Goal: Task Accomplishment & Management: Use online tool/utility

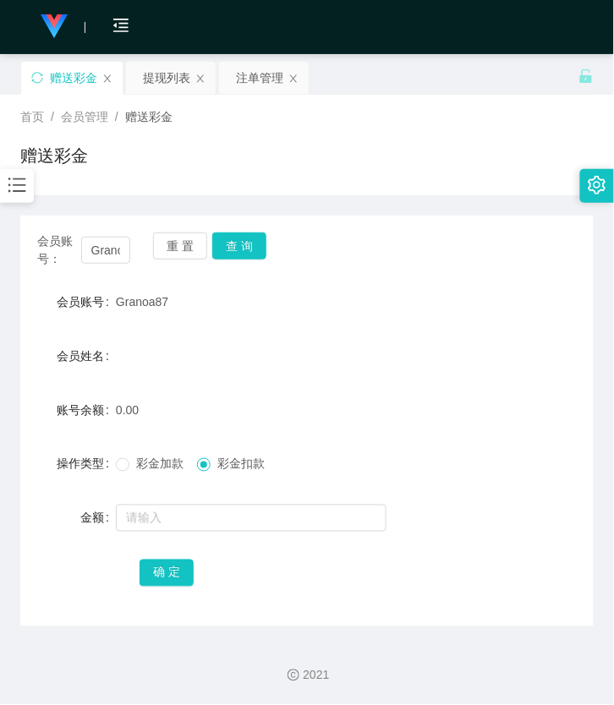
drag, startPoint x: 0, startPoint y: 0, endPoint x: 14, endPoint y: 163, distance: 163.8
click at [14, 163] on div "首页 / 会员管理 / 赠送彩金 / 赠送彩金" at bounding box center [307, 145] width 614 height 101
click at [20, 176] on icon "图标: bars" at bounding box center [17, 185] width 22 height 22
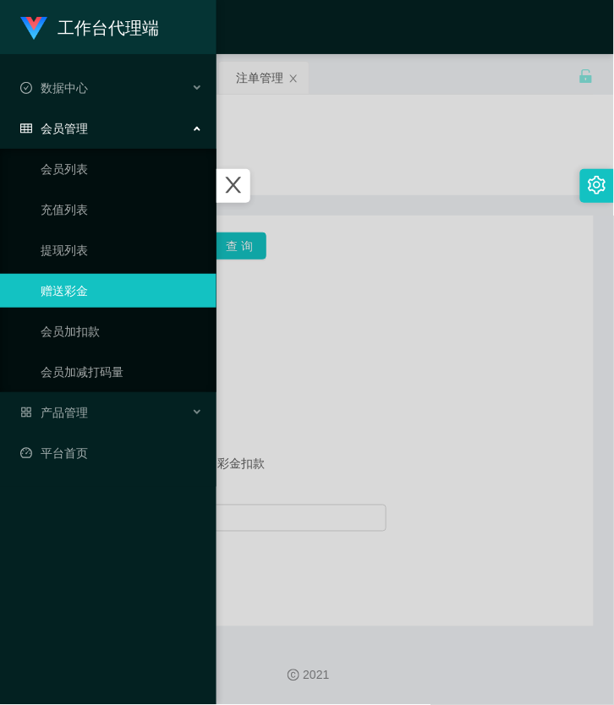
click at [72, 132] on span "会员管理" at bounding box center [54, 129] width 68 height 14
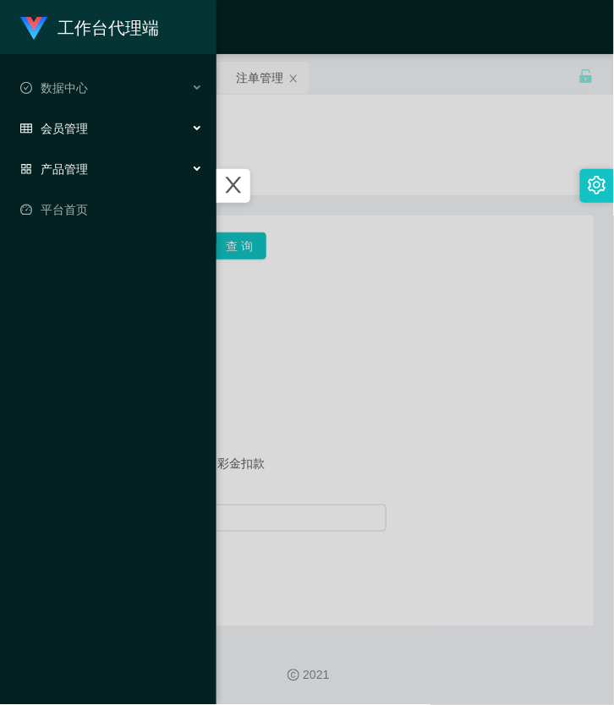
click at [76, 172] on span "产品管理" at bounding box center [54, 169] width 68 height 14
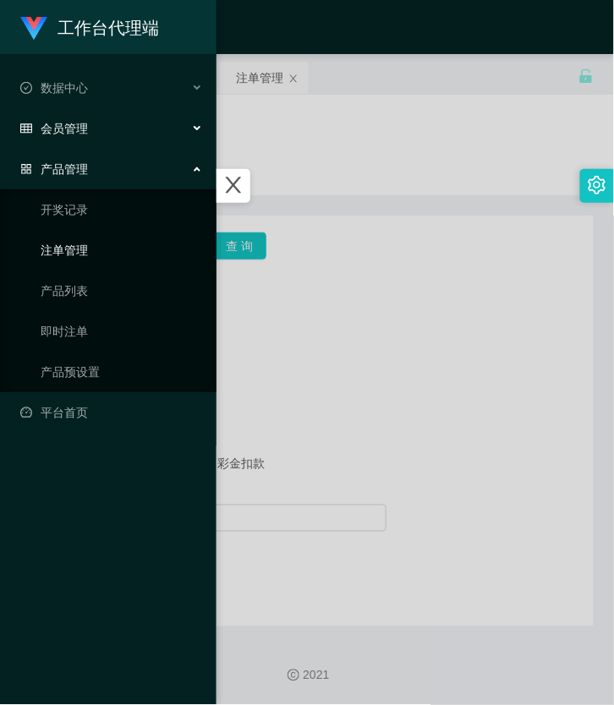
click at [83, 238] on link "注单管理" at bounding box center [122, 250] width 162 height 34
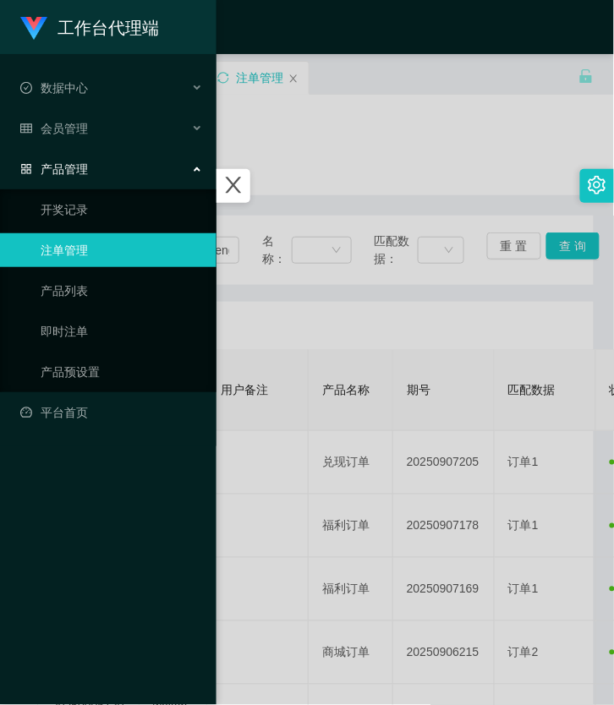
click at [305, 288] on div at bounding box center [307, 352] width 614 height 705
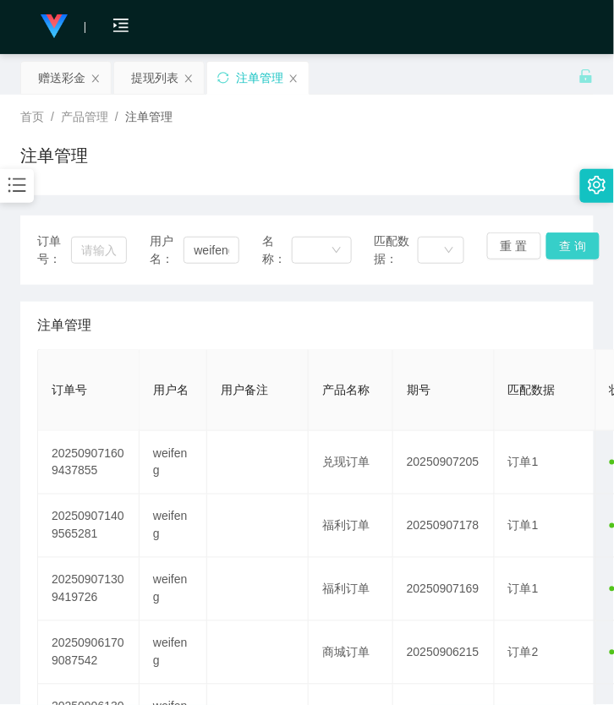
click at [558, 249] on button "查 询" at bounding box center [573, 245] width 54 height 27
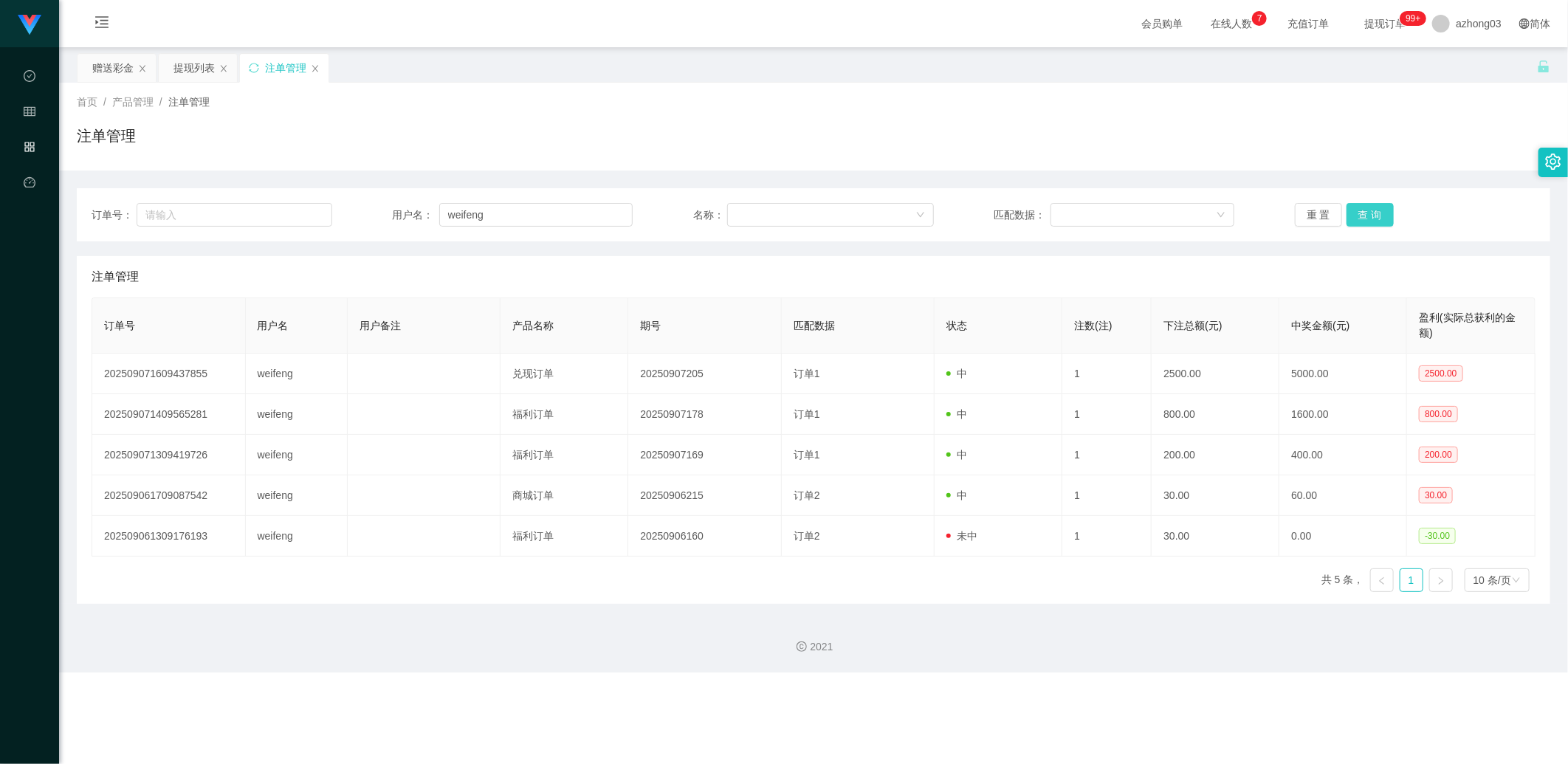
click at [535, 217] on button "查 询" at bounding box center [1370, 214] width 47 height 24
click at [535, 217] on button "查 询" at bounding box center [1370, 214] width 47 height 24
click at [461, 211] on input "weifeng" at bounding box center [536, 214] width 194 height 24
click at [461, 212] on input "weifeng" at bounding box center [536, 214] width 194 height 24
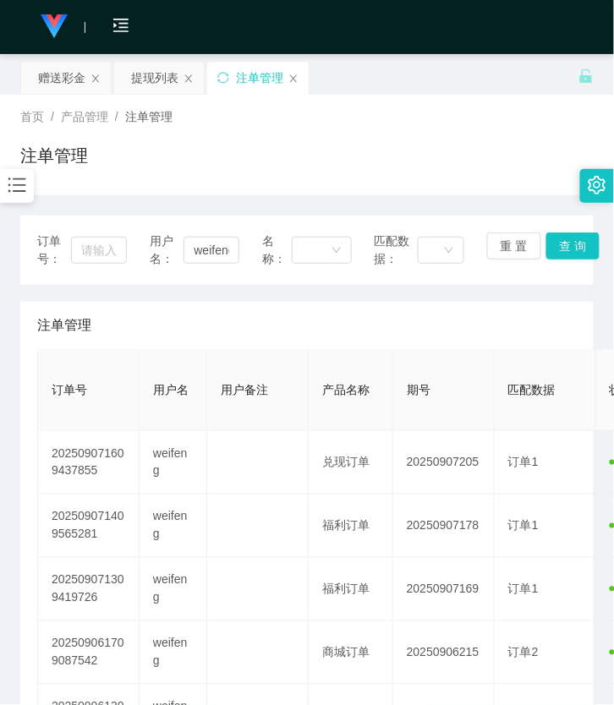
click at [3, 191] on div at bounding box center [17, 186] width 34 height 34
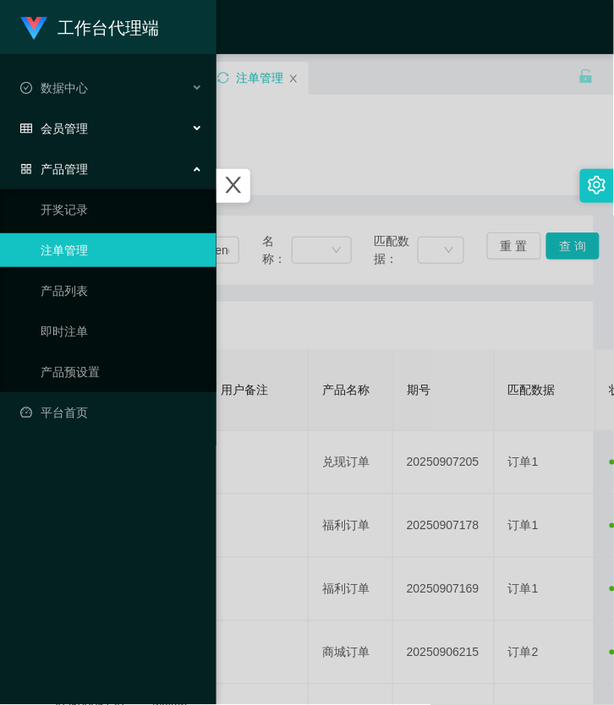
click at [69, 133] on span "会员管理" at bounding box center [54, 129] width 68 height 14
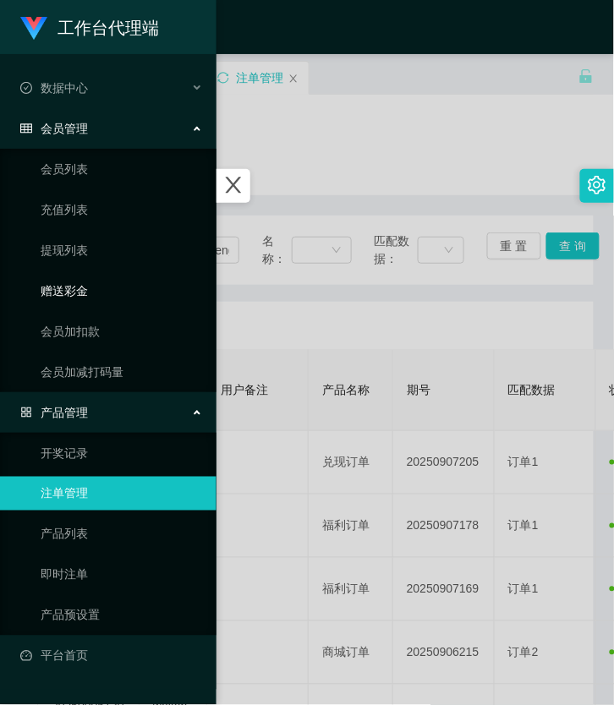
click at [86, 301] on link "赠送彩金" at bounding box center [122, 291] width 162 height 34
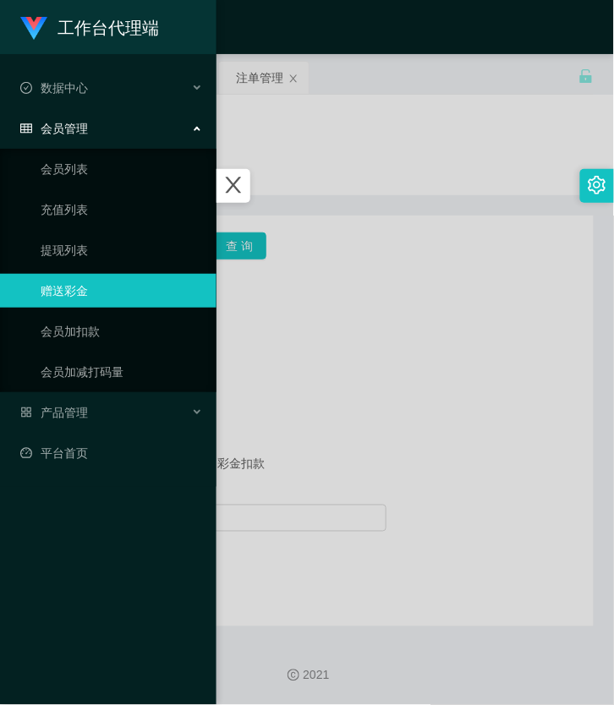
click at [352, 308] on div at bounding box center [307, 352] width 614 height 705
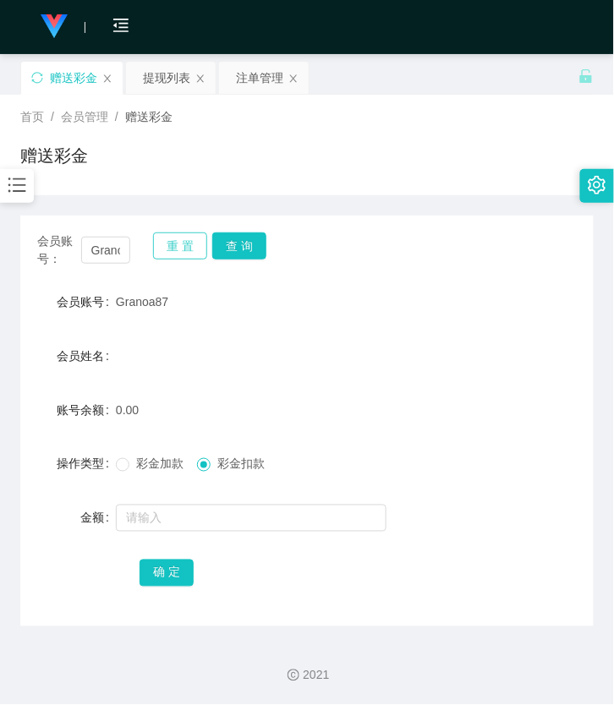
click at [169, 249] on button "重 置" at bounding box center [180, 245] width 54 height 27
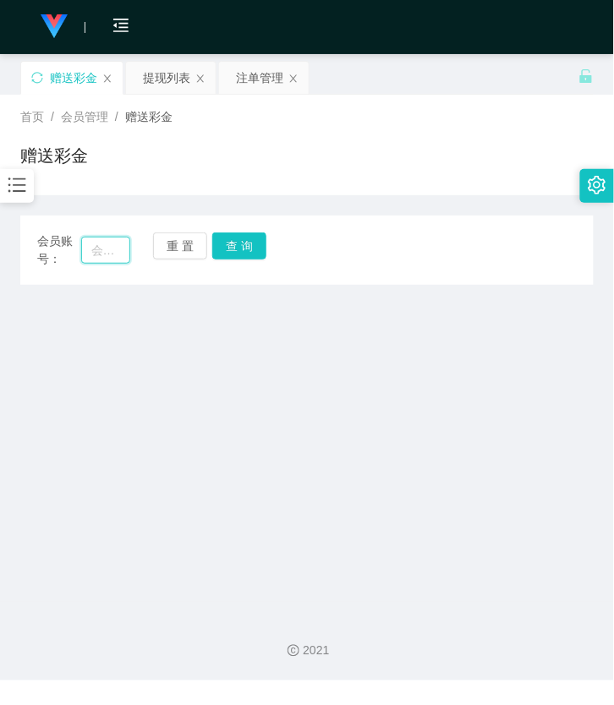
click at [102, 252] on input "text" at bounding box center [105, 250] width 49 height 27
paste input "weifeng"
type input "weifeng"
click at [225, 252] on button "查 询" at bounding box center [239, 245] width 54 height 27
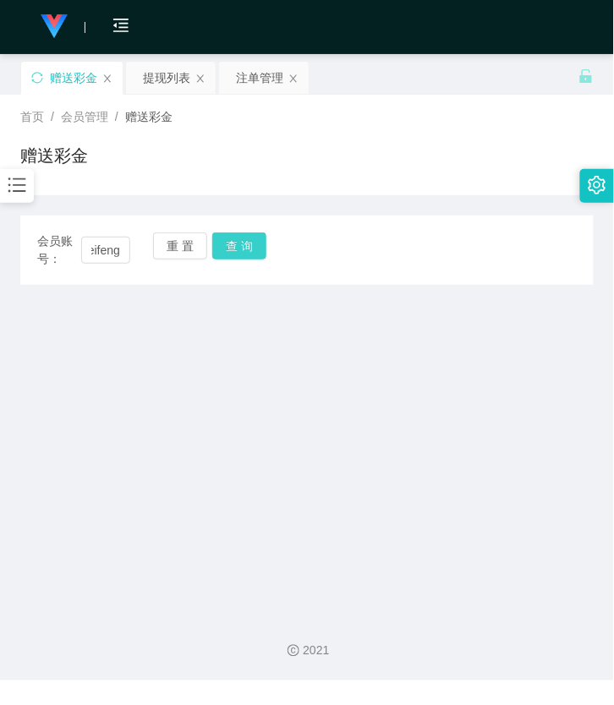
scroll to position [0, 0]
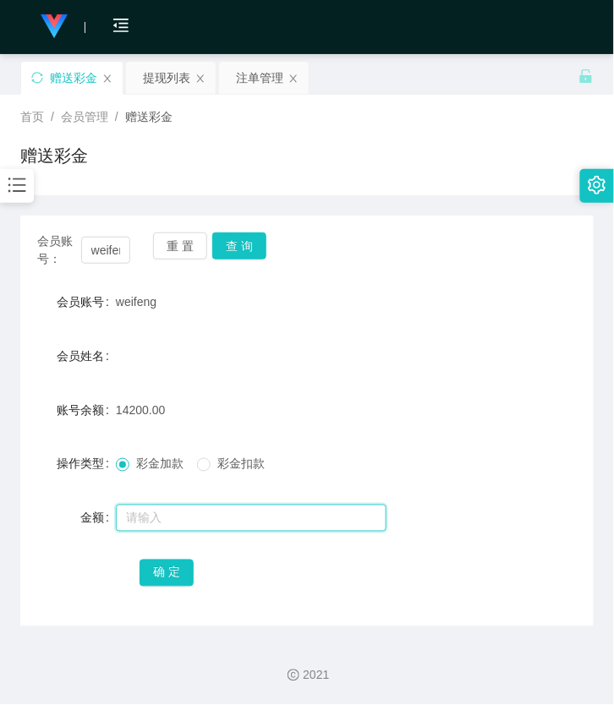
click at [182, 512] on input "text" at bounding box center [251, 518] width 271 height 27
type input "6800"
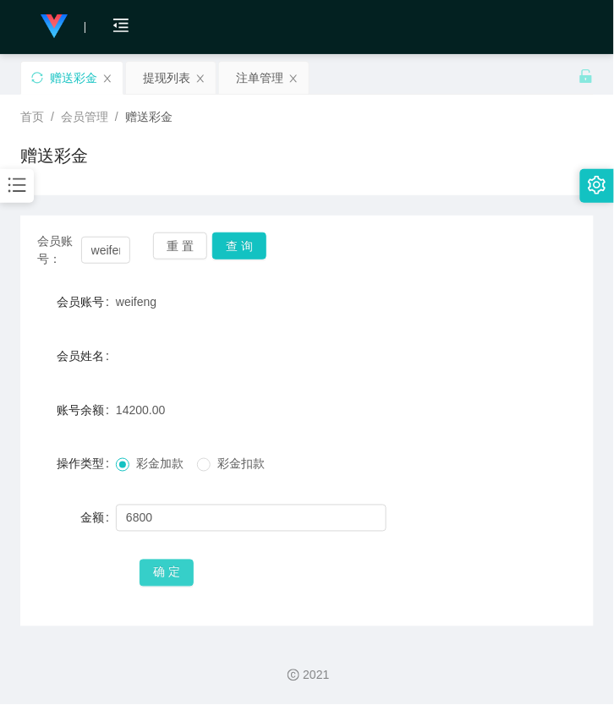
click at [184, 586] on button "确 定" at bounding box center [166, 573] width 54 height 27
